Goal: Information Seeking & Learning: Learn about a topic

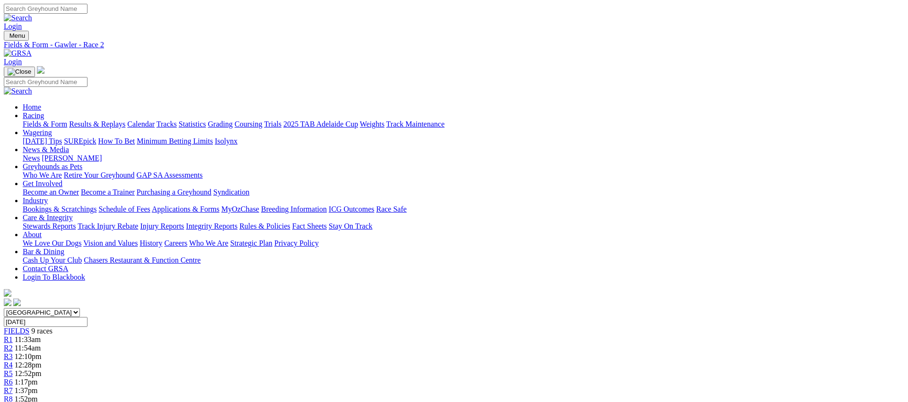
click at [42, 353] on span "12:10pm" at bounding box center [28, 357] width 27 height 8
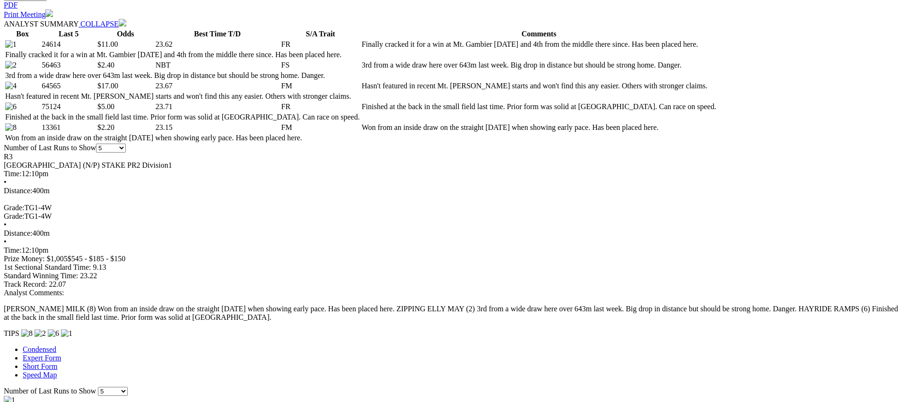
scroll to position [437, 0]
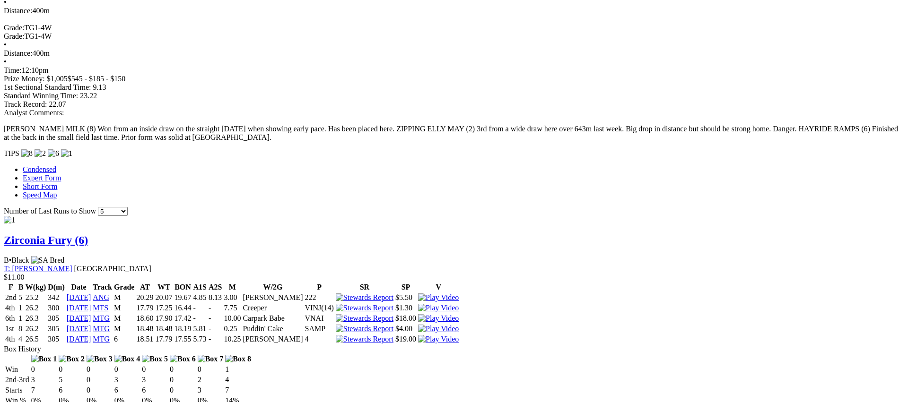
scroll to position [635, 0]
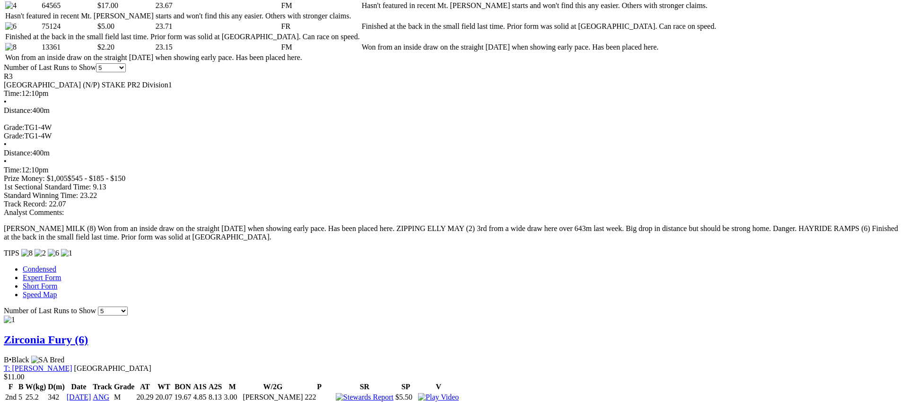
scroll to position [538, 0]
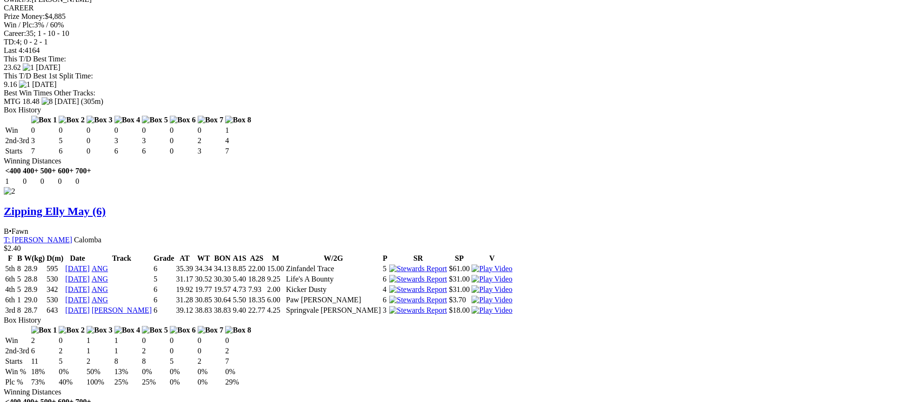
scroll to position [1143, 0]
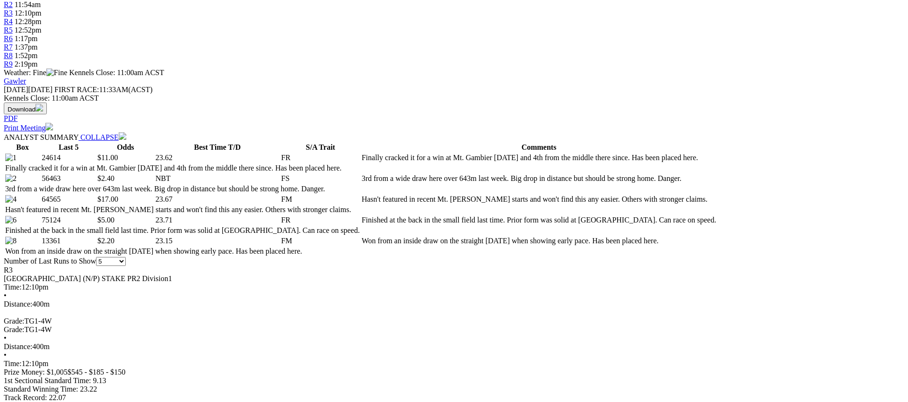
scroll to position [348, 0]
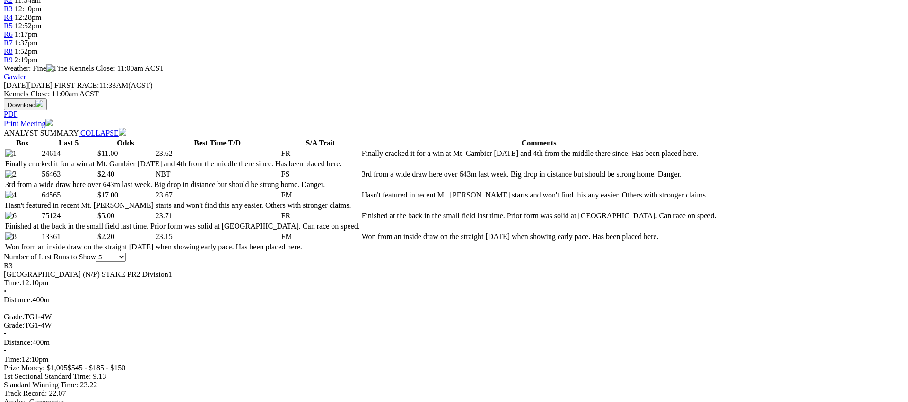
drag, startPoint x: 754, startPoint y: 243, endPoint x: 760, endPoint y: 231, distance: 13.3
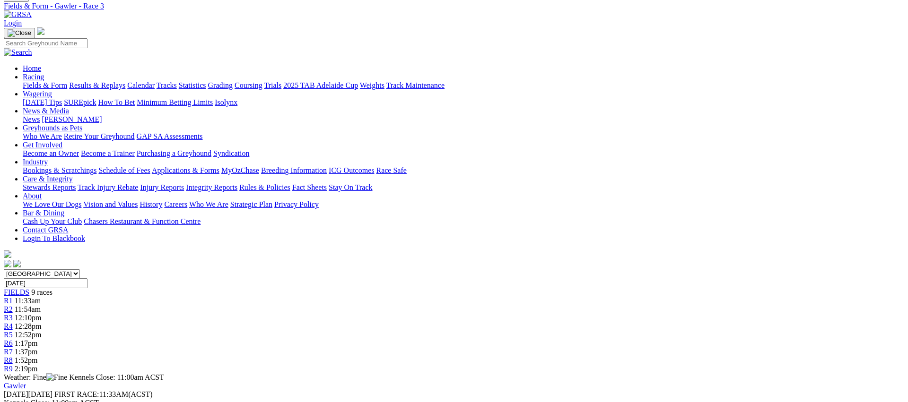
scroll to position [0, 0]
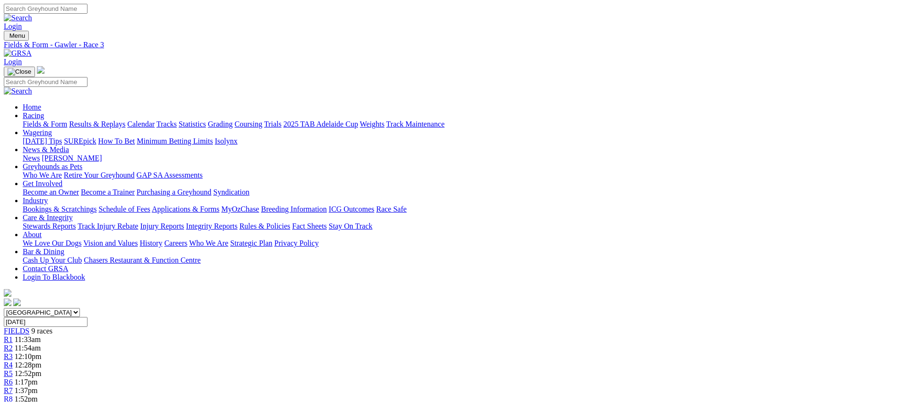
click at [13, 361] on span "R4" at bounding box center [8, 365] width 9 height 8
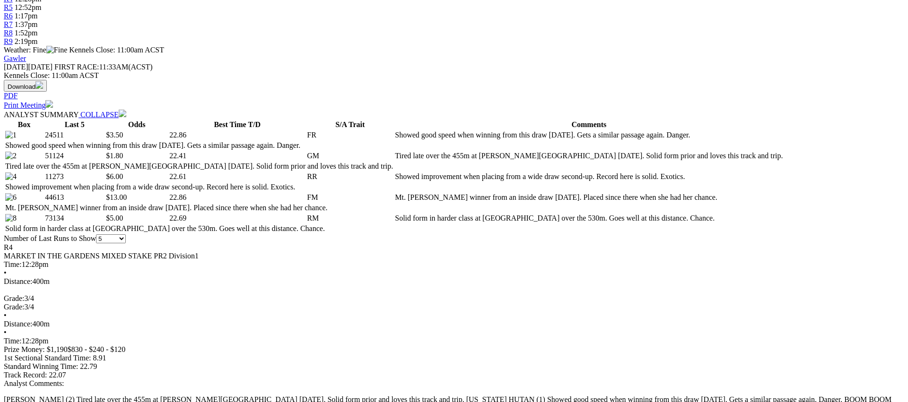
scroll to position [378, 0]
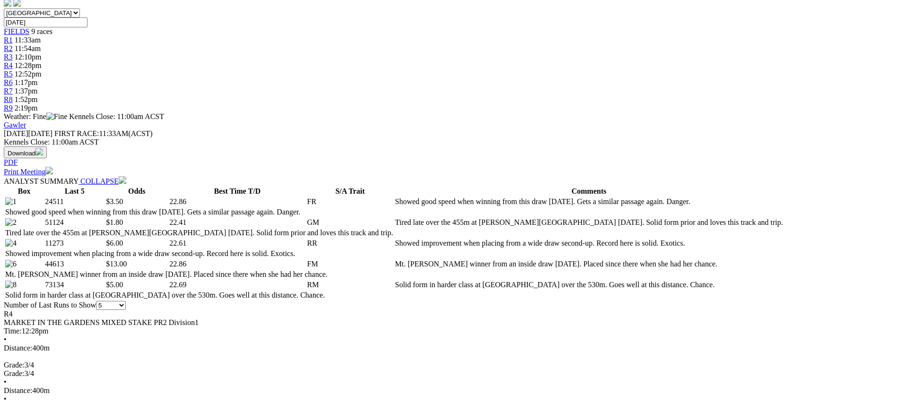
scroll to position [0, 0]
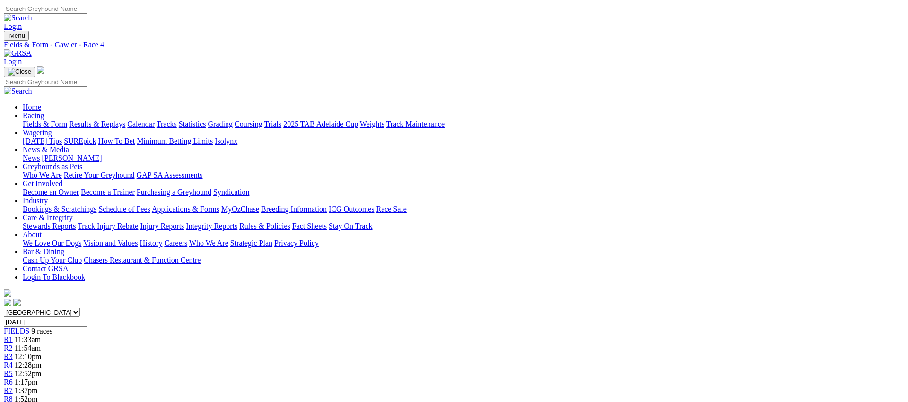
click at [13, 370] on span "R5" at bounding box center [8, 374] width 9 height 8
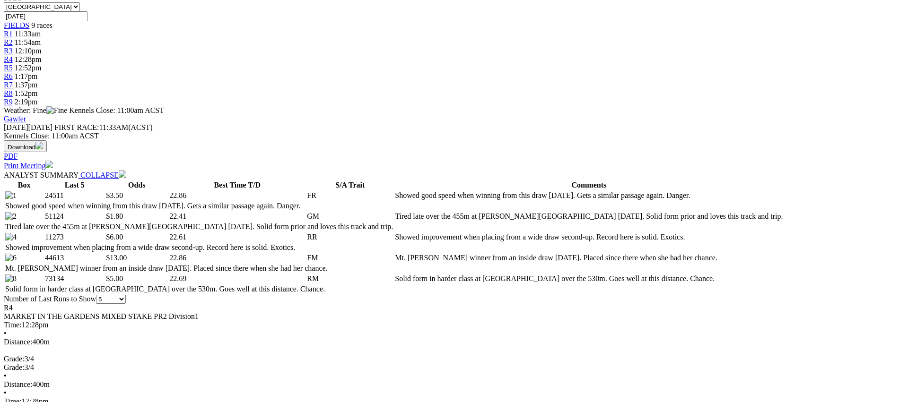
scroll to position [306, 0]
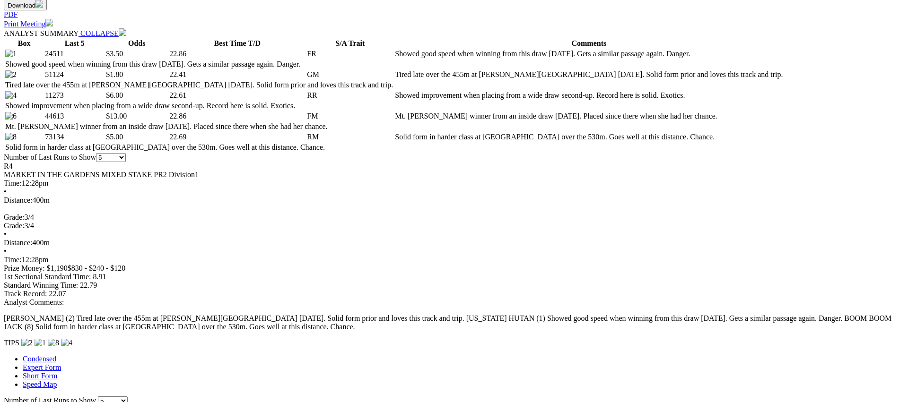
scroll to position [446, 0]
